Goal: Register for event/course

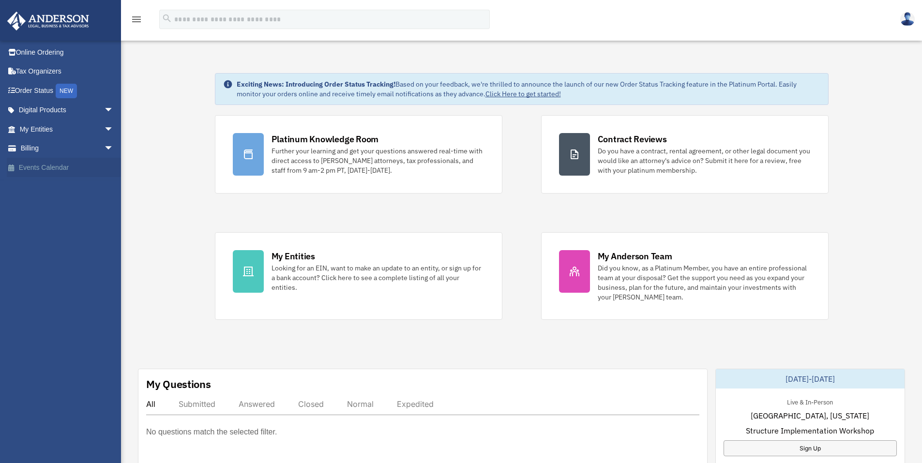
click at [26, 170] on link "Events Calendar" at bounding box center [68, 167] width 122 height 19
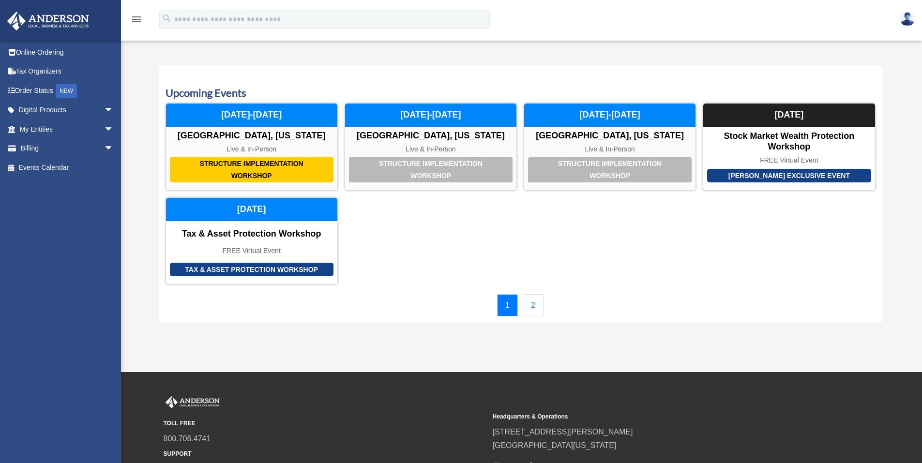
click at [475, 218] on div "Structure Implementation Workshop Las Vegas, Nevada Live & In-Person December 1…" at bounding box center [521, 194] width 710 height 182
click at [405, 233] on div "Structure Implementation Workshop Las Vegas, Nevada Live & In-Person December 1…" at bounding box center [521, 194] width 710 height 182
click at [595, 170] on div "Structure Implementation Workshop" at bounding box center [610, 168] width 164 height 26
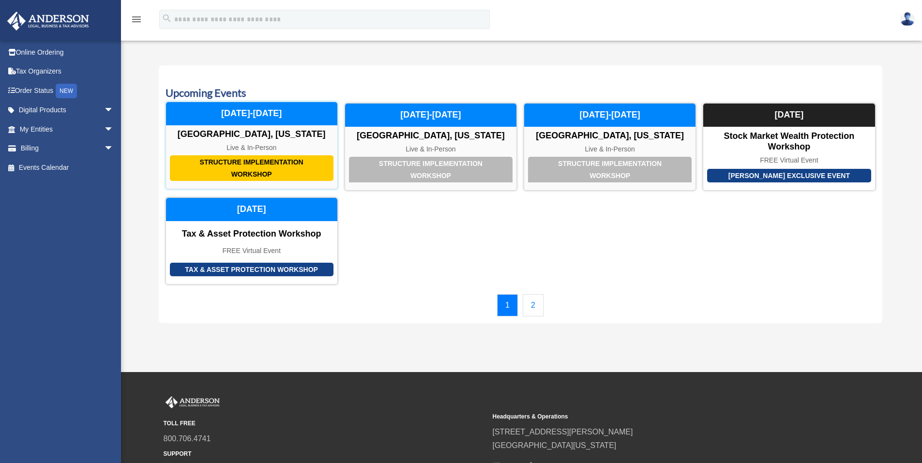
click at [260, 166] on div "Structure Implementation Workshop" at bounding box center [252, 168] width 164 height 26
